Goal: Task Accomplishment & Management: Use online tool/utility

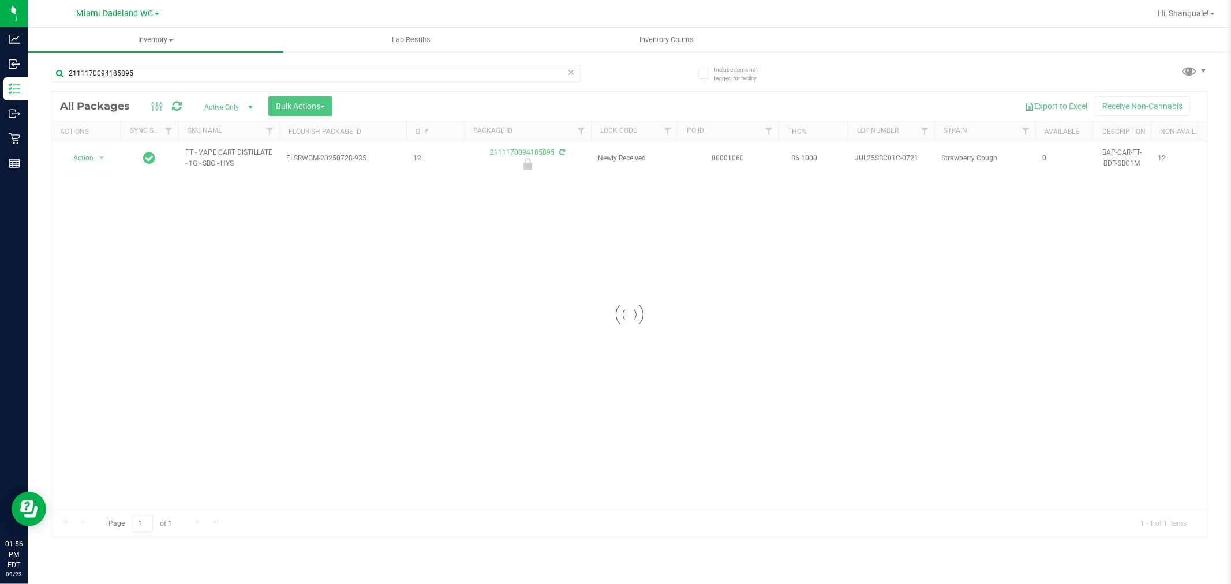
type input "2111170094185895"
click at [102, 162] on div at bounding box center [85, 158] width 55 height 11
click at [102, 162] on span "select" at bounding box center [101, 158] width 9 height 9
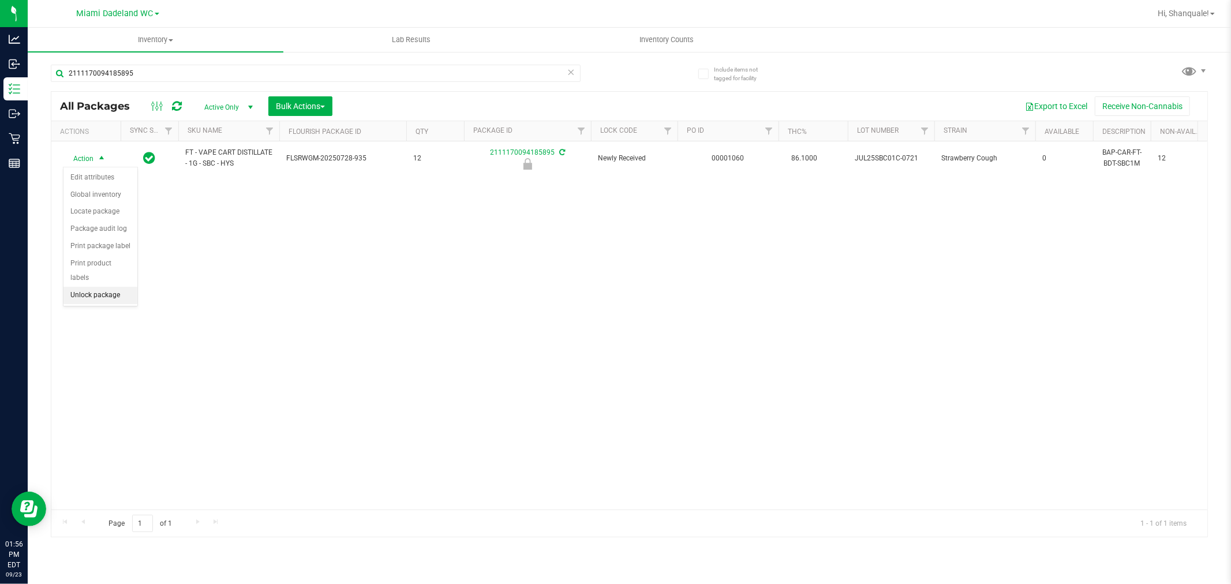
click at [121, 290] on li "Unlock package" at bounding box center [101, 295] width 74 height 17
